Goal: Go to known website: Access a specific website the user already knows

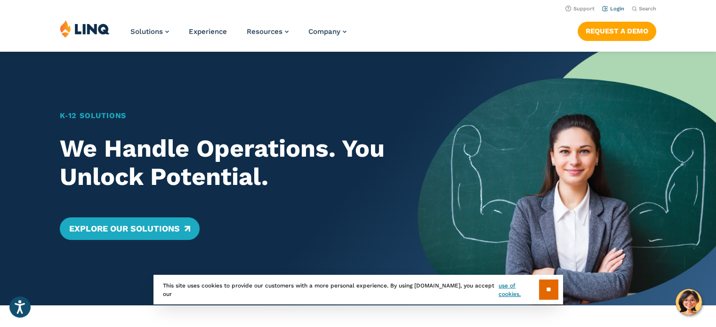
click at [613, 11] on link "Login" at bounding box center [613, 9] width 22 height 6
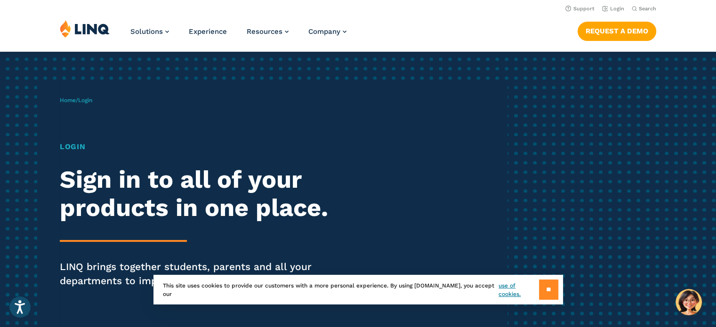
click at [553, 287] on input "**" at bounding box center [548, 290] width 19 height 20
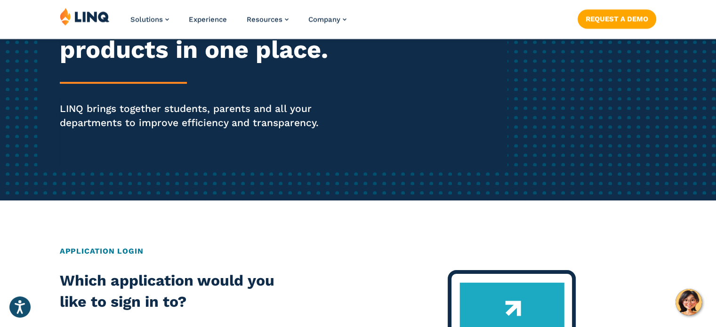
scroll to position [47, 0]
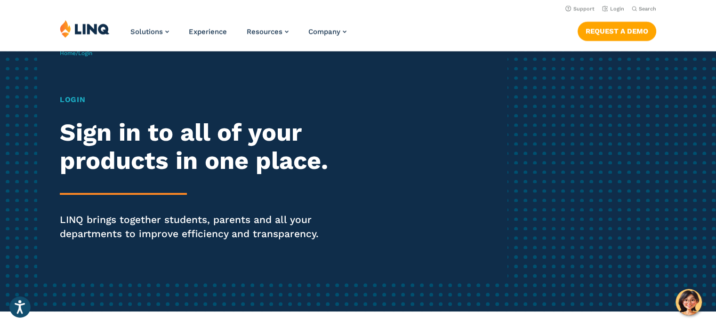
click at [75, 97] on h1 "Login" at bounding box center [198, 99] width 276 height 11
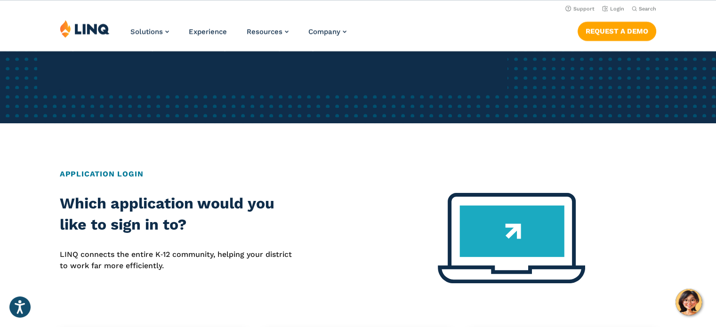
scroll to position [0, 0]
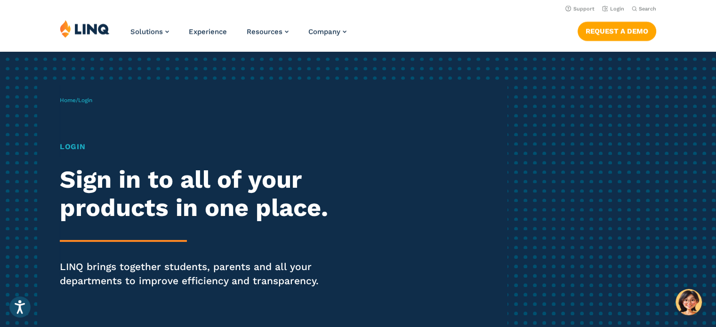
click at [83, 100] on span "Login" at bounding box center [85, 100] width 14 height 7
click at [64, 97] on link "Home" at bounding box center [68, 100] width 16 height 7
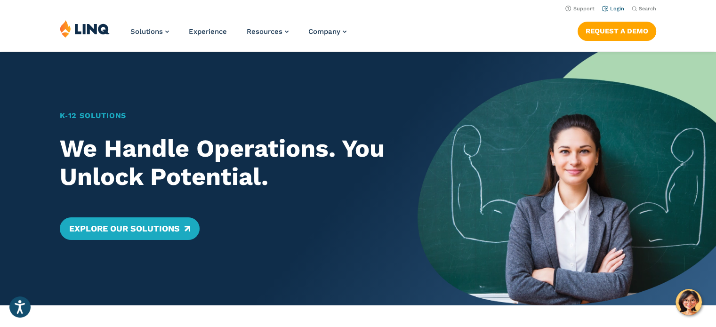
click at [611, 9] on link "Login" at bounding box center [613, 9] width 22 height 6
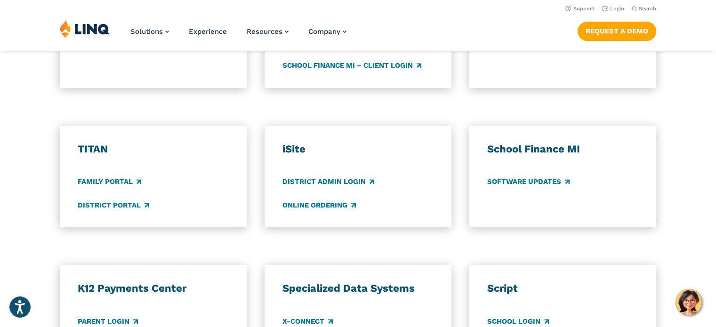
scroll to position [612, 0]
